Goal: Find specific page/section: Find specific page/section

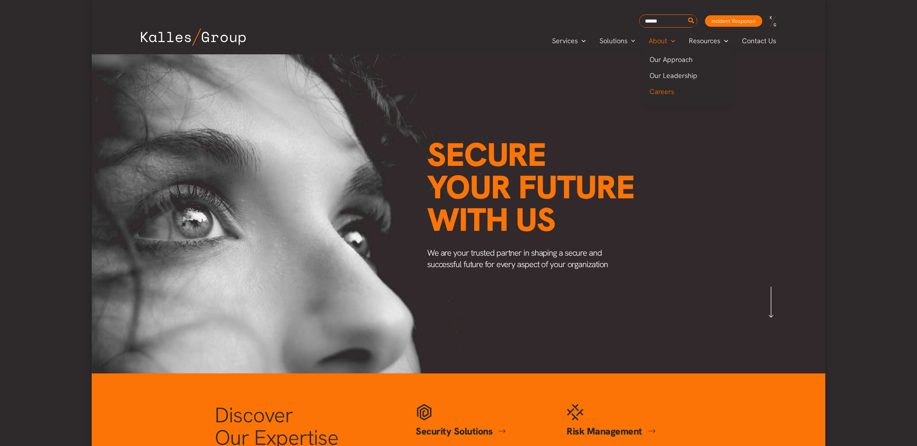
click at [667, 92] on span "Careers" at bounding box center [662, 91] width 24 height 9
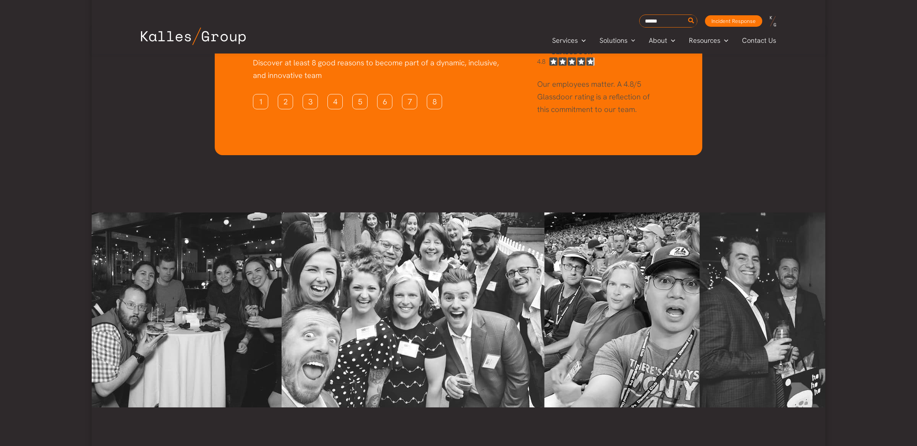
scroll to position [1877, 0]
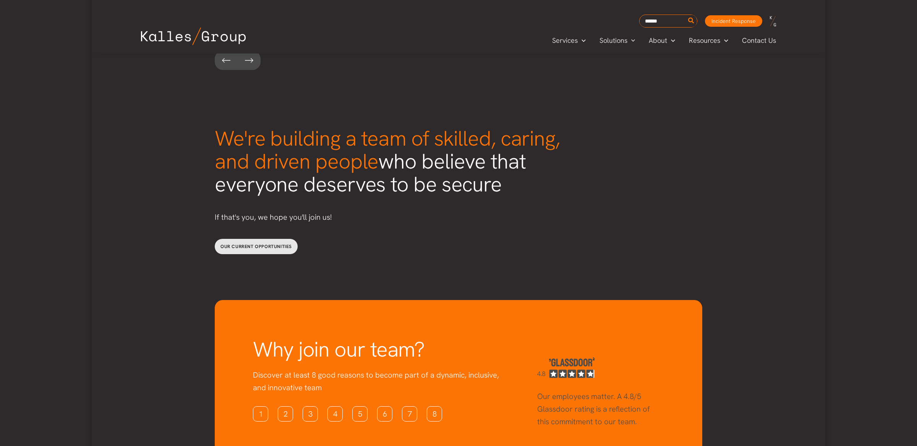
click at [242, 243] on span "Our current opportunities" at bounding box center [256, 246] width 71 height 6
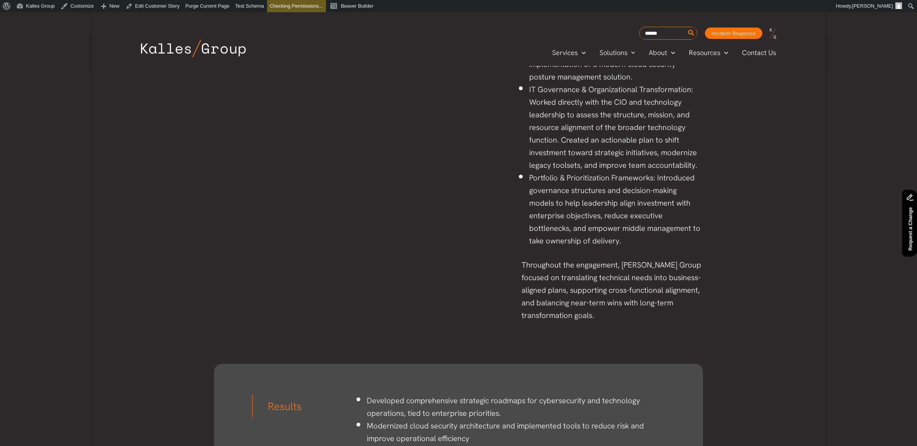
scroll to position [606, 0]
